Goal: Find contact information: Find contact information

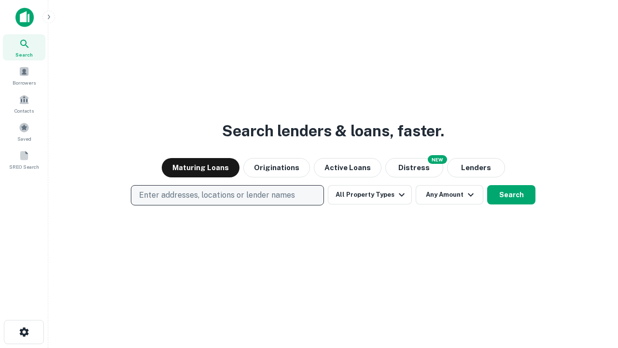
click at [227, 195] on p "Enter addresses, locations or lender names" at bounding box center [217, 195] width 156 height 12
type input "**********"
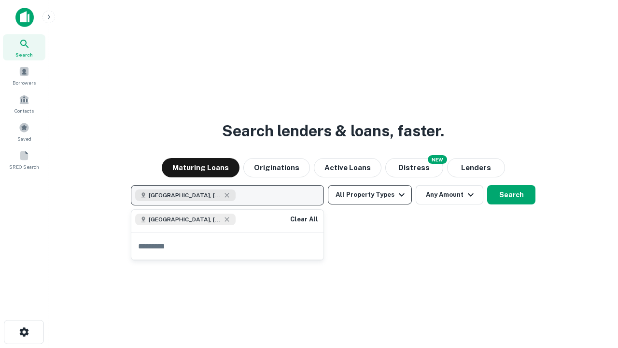
click at [370, 195] on button "All Property Types" at bounding box center [370, 194] width 84 height 19
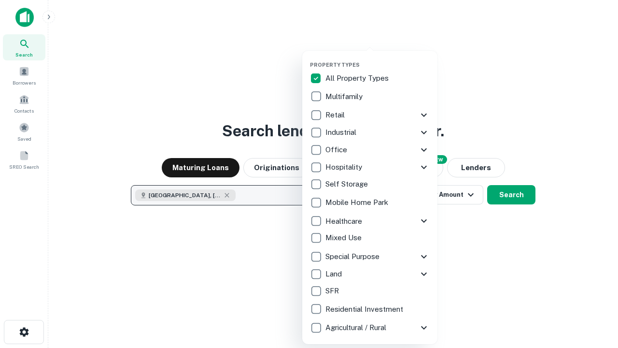
click at [377, 58] on button "button" at bounding box center [377, 58] width 135 height 0
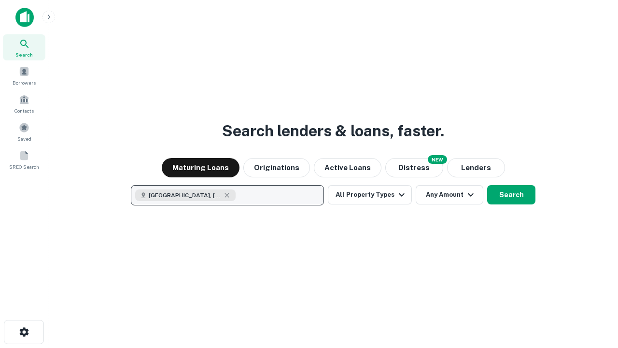
scroll to position [15, 0]
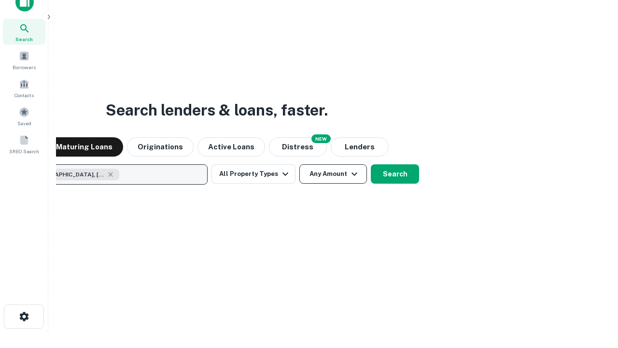
click at [299, 164] on button "Any Amount" at bounding box center [333, 173] width 68 height 19
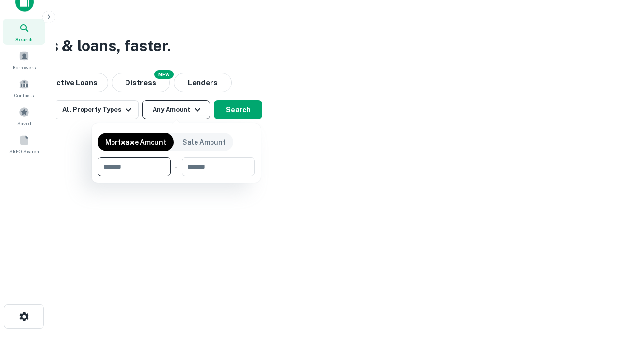
type input "*******"
click at [176, 176] on button "button" at bounding box center [176, 176] width 157 height 0
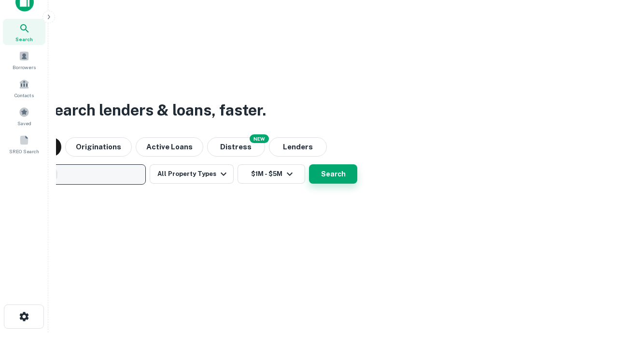
click at [309, 164] on button "Search" at bounding box center [333, 173] width 48 height 19
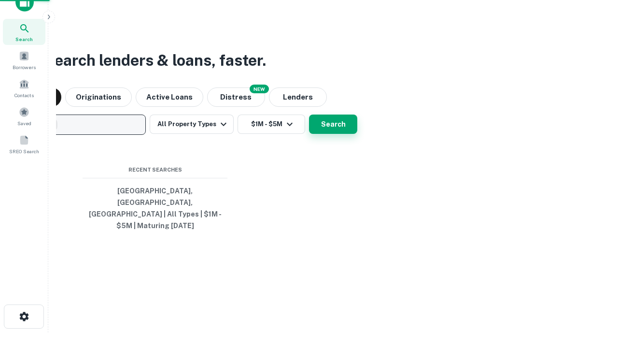
scroll to position [31, 273]
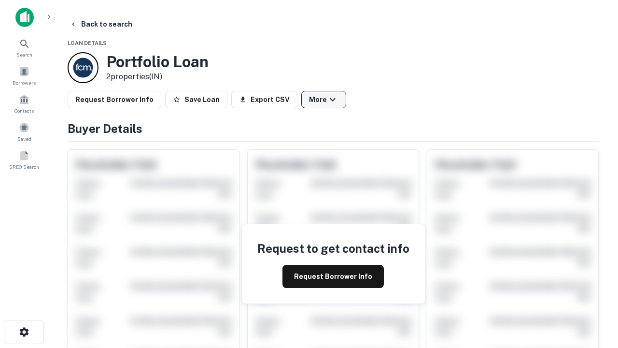
click at [323, 99] on button "More" at bounding box center [323, 99] width 45 height 17
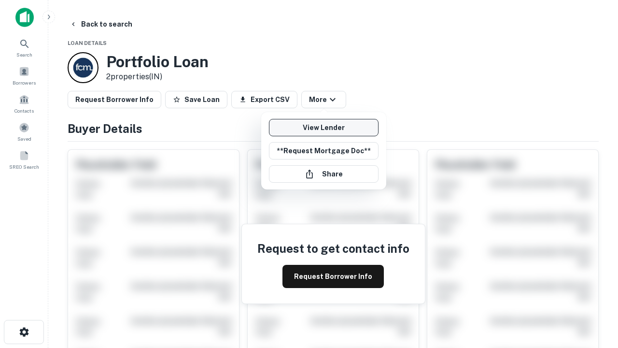
click at [323, 127] on link "View Lender" at bounding box center [324, 127] width 110 height 17
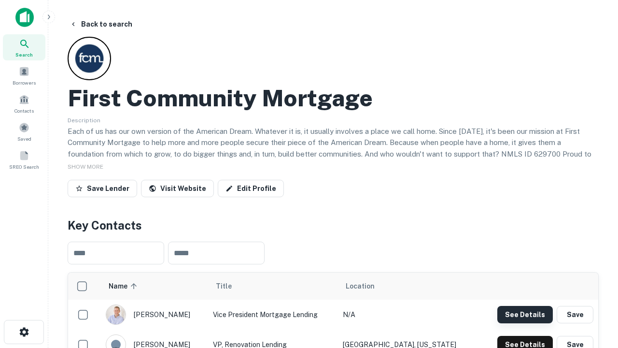
click at [525, 314] on button "See Details" at bounding box center [525, 314] width 56 height 17
click at [24, 332] on icon "button" at bounding box center [24, 332] width 12 height 12
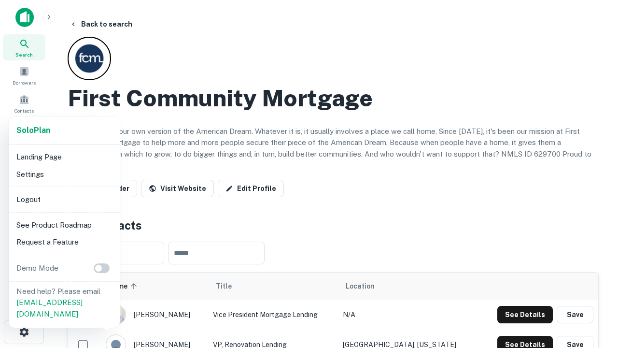
click at [64, 199] on li "Logout" at bounding box center [64, 199] width 103 height 17
